Goal: Task Accomplishment & Management: Use online tool/utility

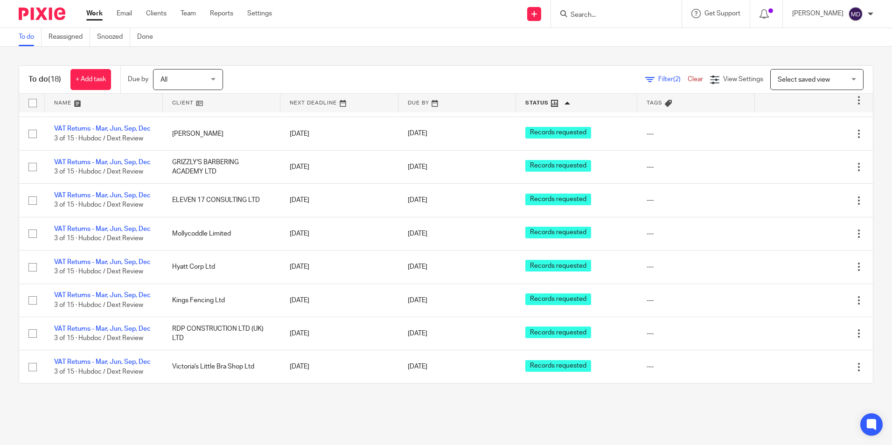
scroll to position [327, 0]
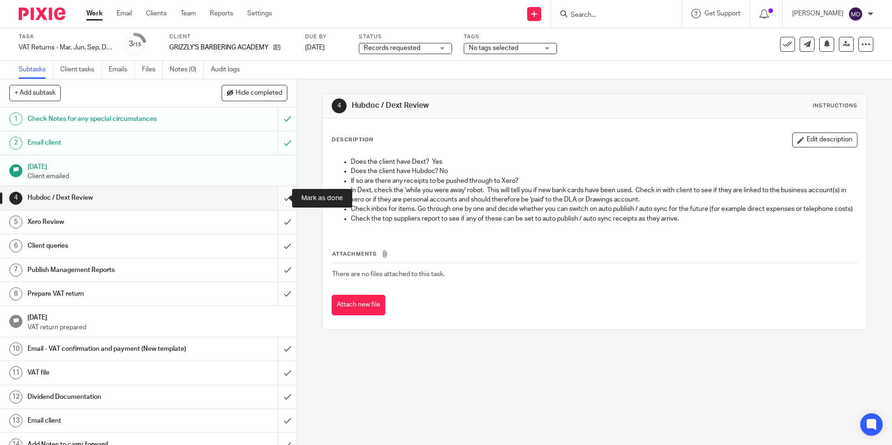
click at [279, 203] on input "submit" at bounding box center [148, 197] width 297 height 23
click at [278, 222] on input "submit" at bounding box center [148, 221] width 297 height 23
click at [278, 243] on input "submit" at bounding box center [148, 245] width 297 height 23
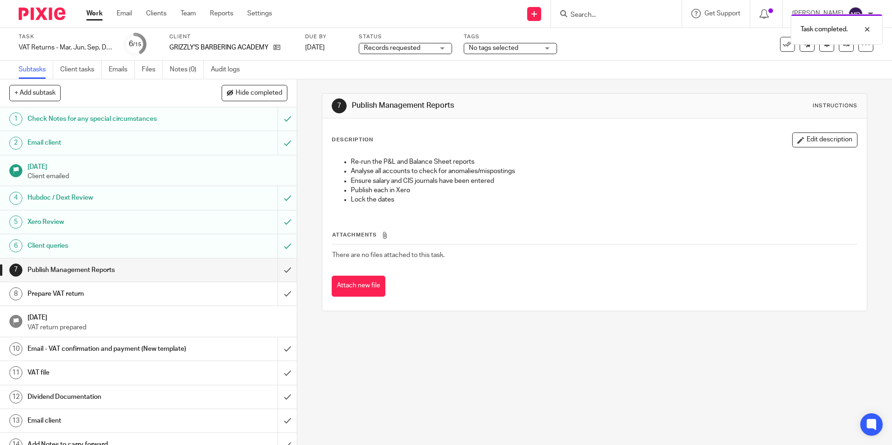
click at [410, 49] on span "Records requested" at bounding box center [392, 48] width 56 height 7
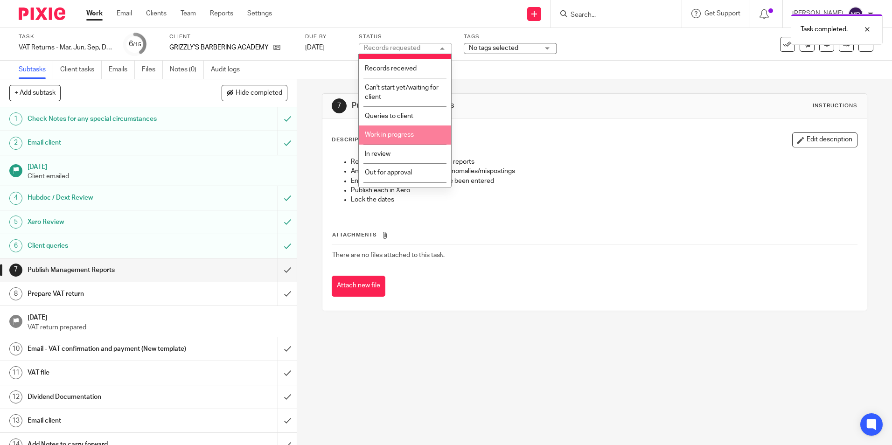
scroll to position [47, 0]
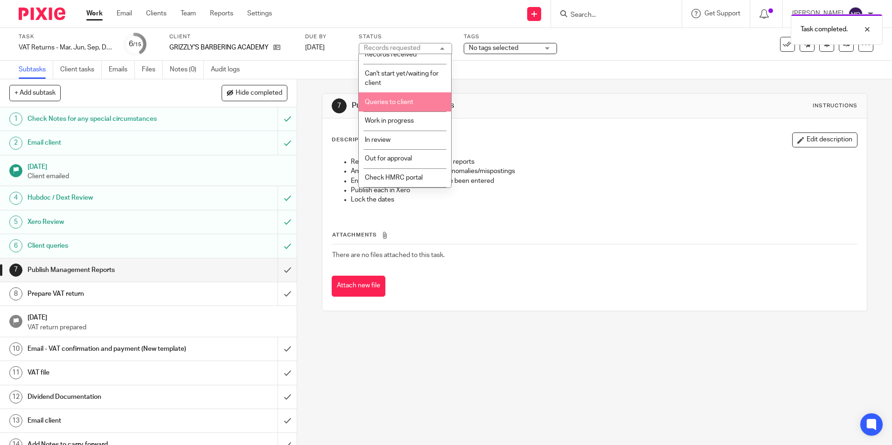
click at [403, 106] on li "Queries to client" at bounding box center [405, 101] width 92 height 19
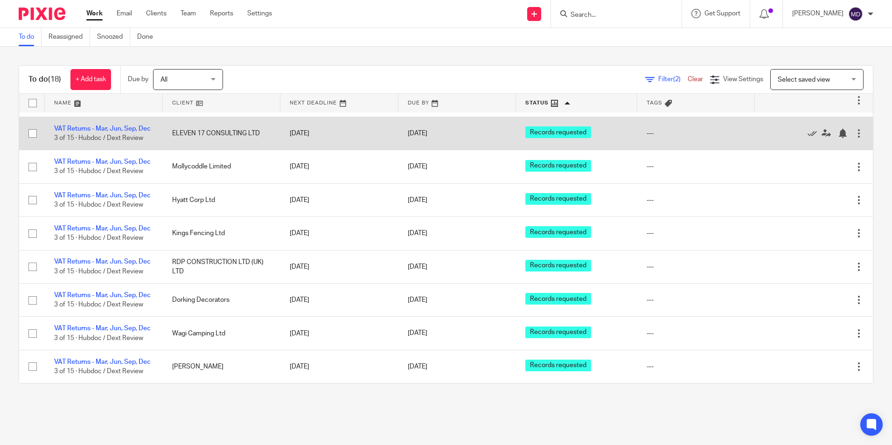
scroll to position [281, 0]
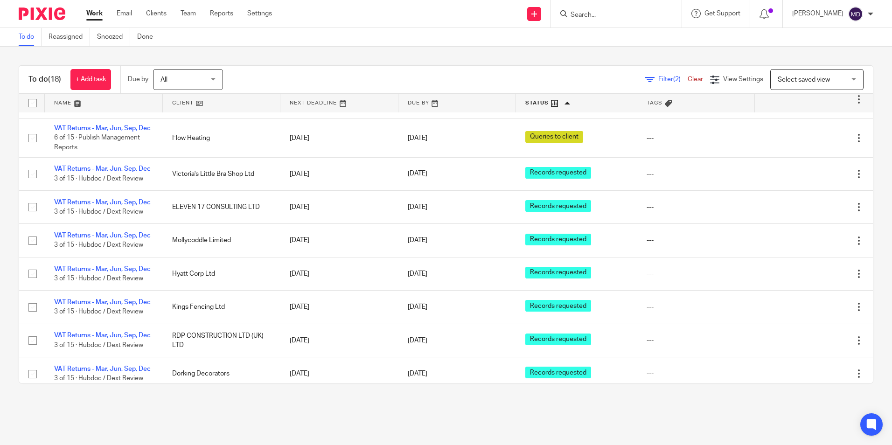
click at [391, 66] on div "To do (18) + Add task Due by All All Today Tomorrow This week Next week This mo…" at bounding box center [446, 80] width 854 height 28
